Goal: Navigation & Orientation: Find specific page/section

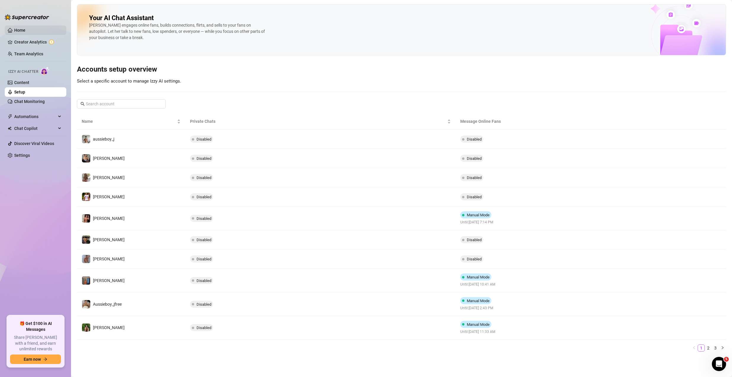
click at [23, 30] on link "Home" at bounding box center [19, 30] width 11 height 5
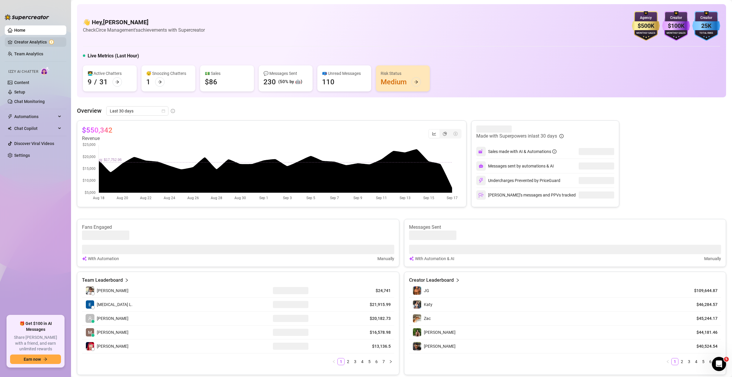
click at [35, 39] on link "Creator Analytics" at bounding box center [37, 41] width 47 height 9
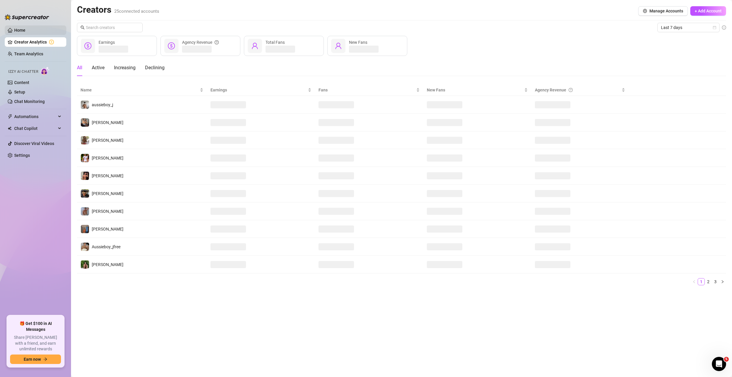
click at [25, 33] on link "Home" at bounding box center [19, 30] width 11 height 5
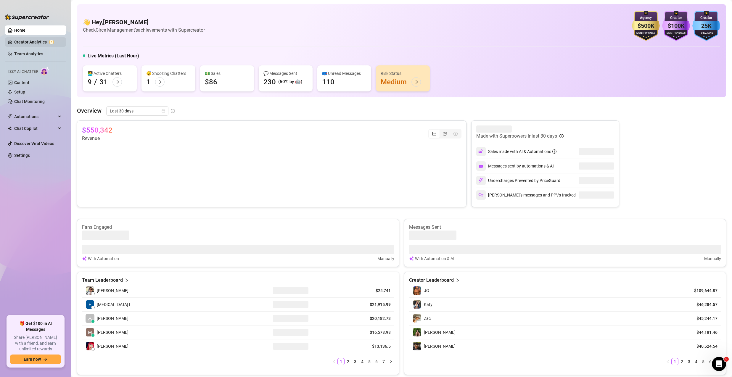
click at [36, 39] on link "Creator Analytics" at bounding box center [37, 41] width 47 height 9
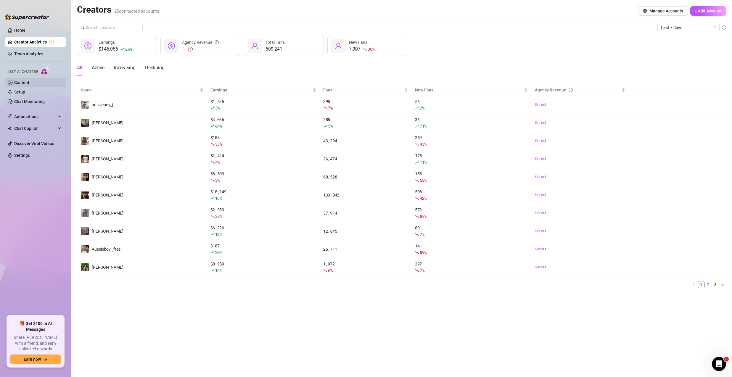
click at [29, 85] on link "Content" at bounding box center [21, 82] width 15 height 5
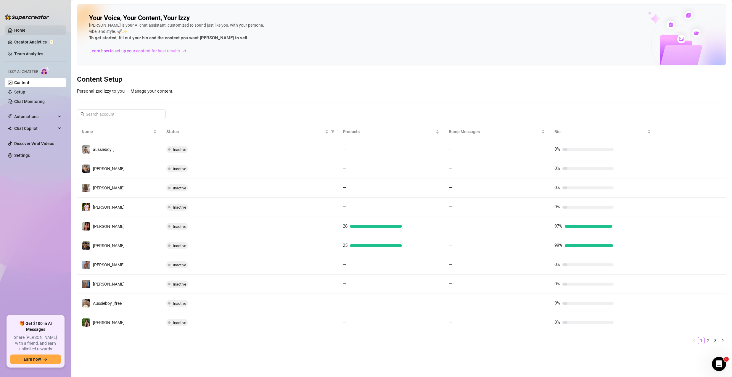
click at [25, 31] on link "Home" at bounding box center [19, 30] width 11 height 5
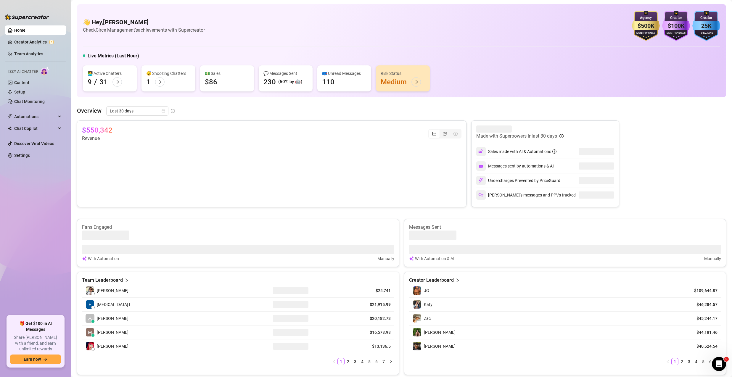
click at [394, 35] on div "👋 Hey, Sofia Husein Check Circe Management's achievements with Supercreator $50…" at bounding box center [402, 26] width 638 height 30
